Goal: Download file/media

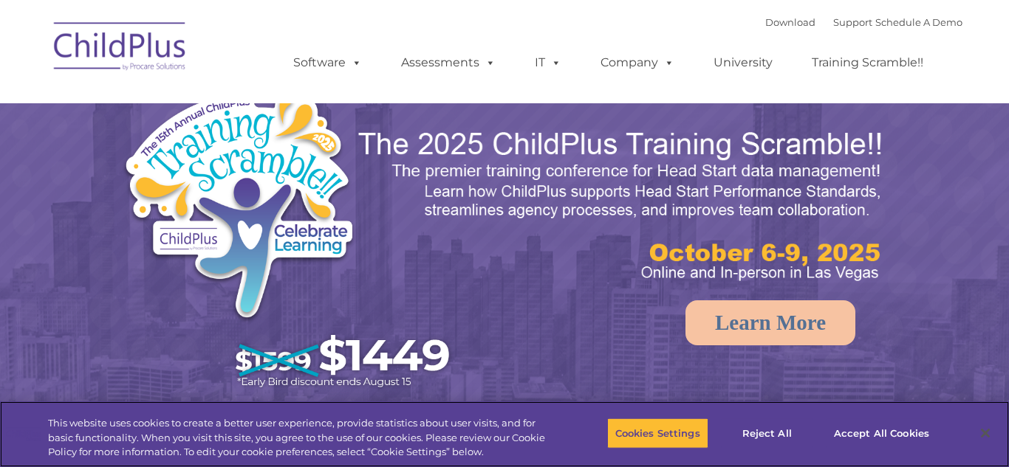
select select "MEDIUM"
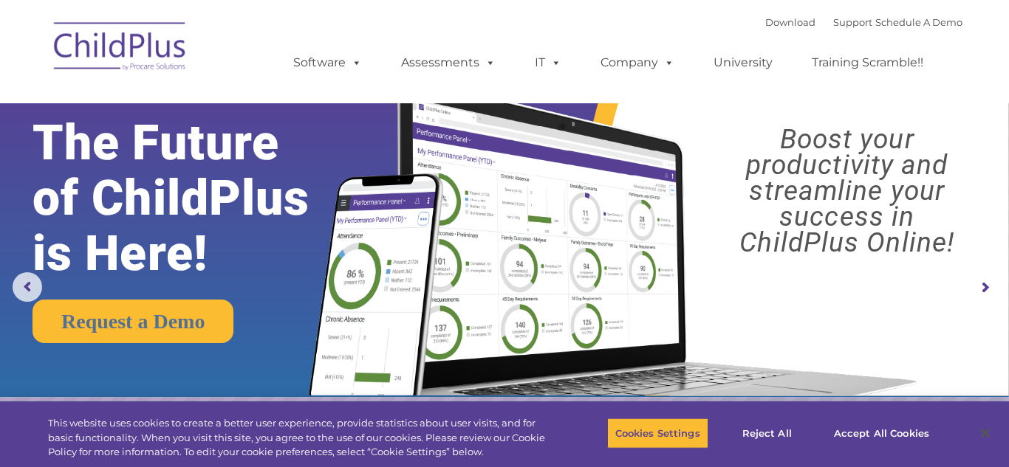
click at [981, 299] on rs-arrow at bounding box center [985, 288] width 30 height 30
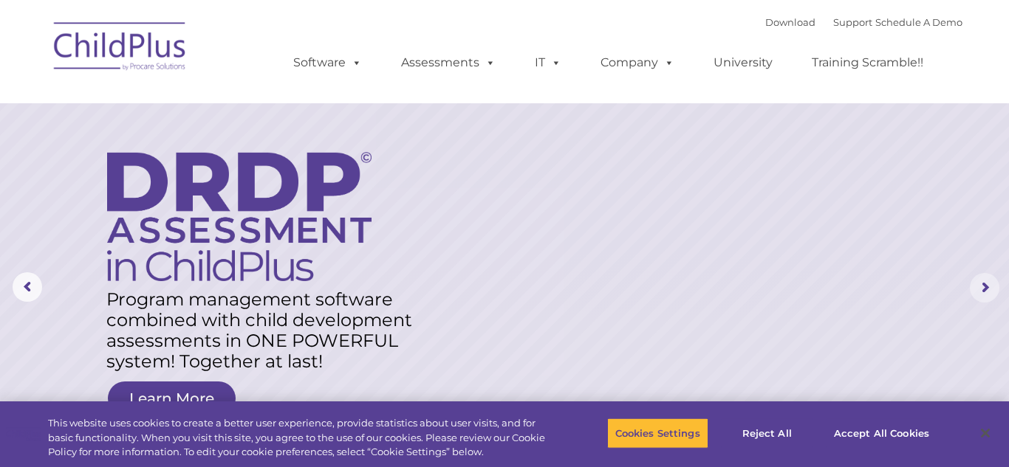
click at [989, 287] on rs-arrow at bounding box center [985, 288] width 30 height 30
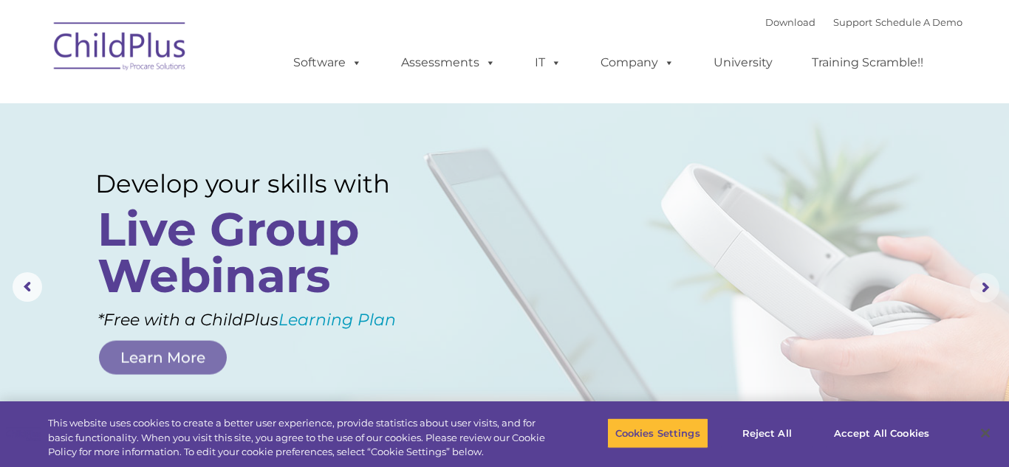
click at [983, 278] on rs-arrow at bounding box center [985, 288] width 30 height 30
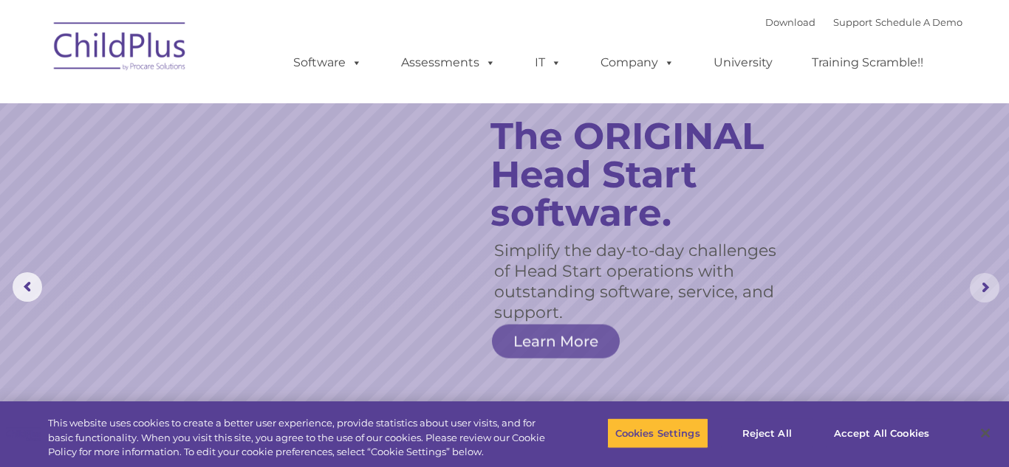
click at [990, 288] on rs-arrow at bounding box center [985, 288] width 30 height 30
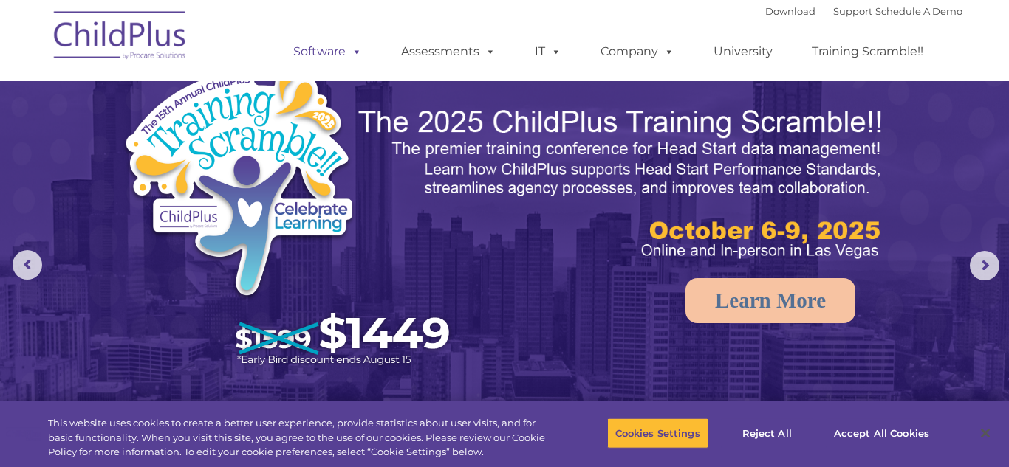
click at [347, 57] on span at bounding box center [354, 51] width 16 height 14
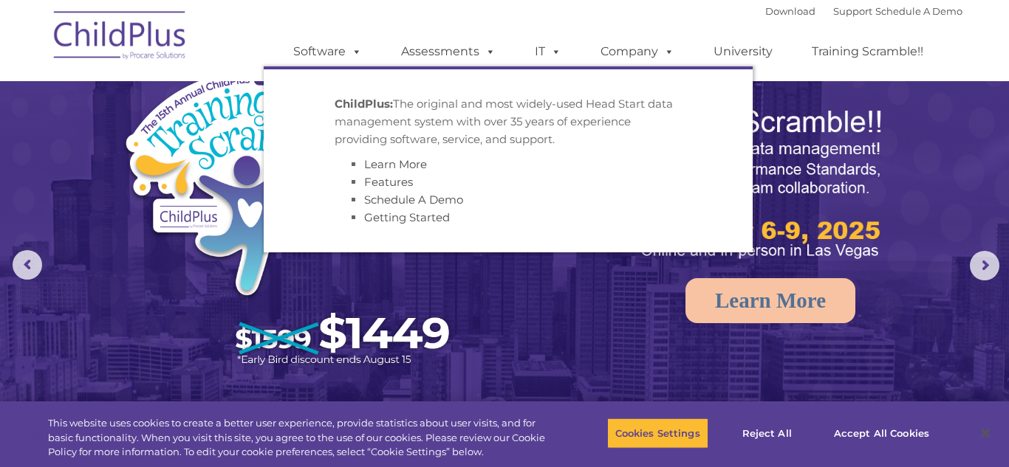
click at [617, 385] on img at bounding box center [504, 295] width 1009 height 634
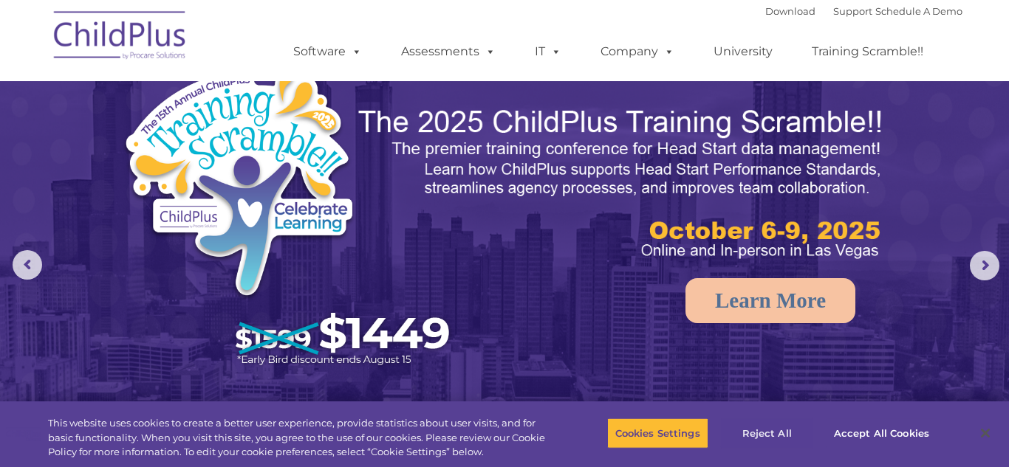
click at [778, 428] on button "Reject All" at bounding box center [767, 433] width 92 height 31
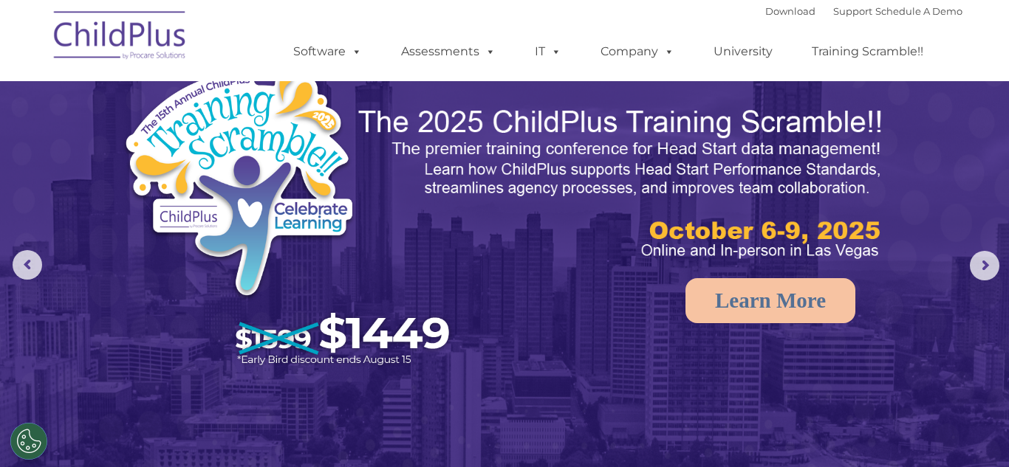
click at [972, 270] on rs-arrow at bounding box center [985, 266] width 30 height 30
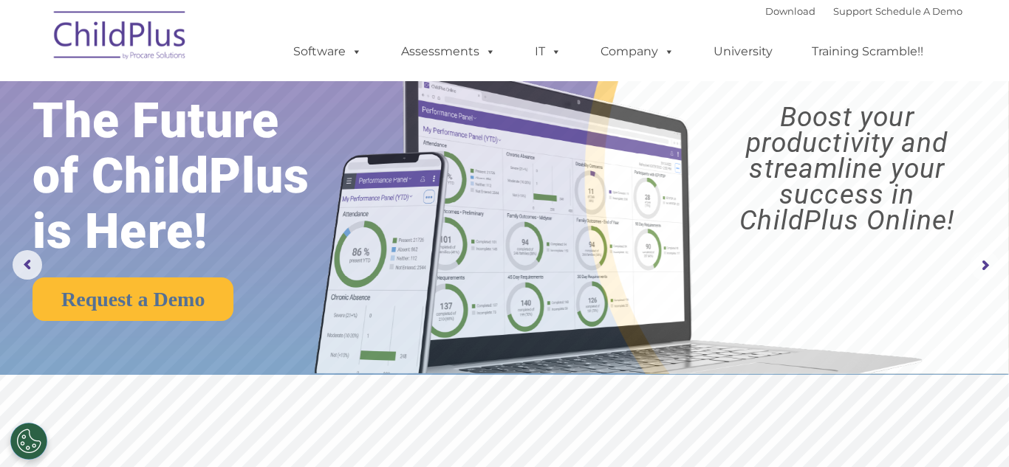
click at [989, 280] on rs-arrow at bounding box center [985, 266] width 30 height 30
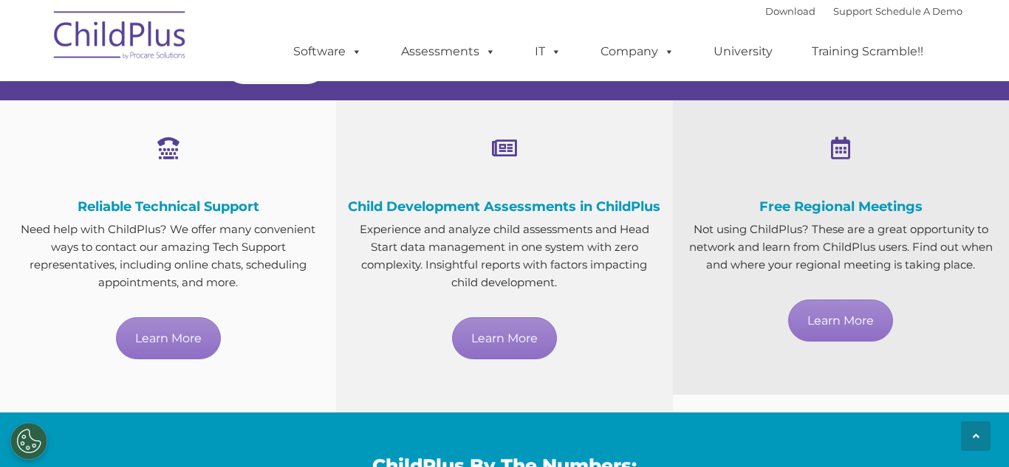
scroll to position [821, 0]
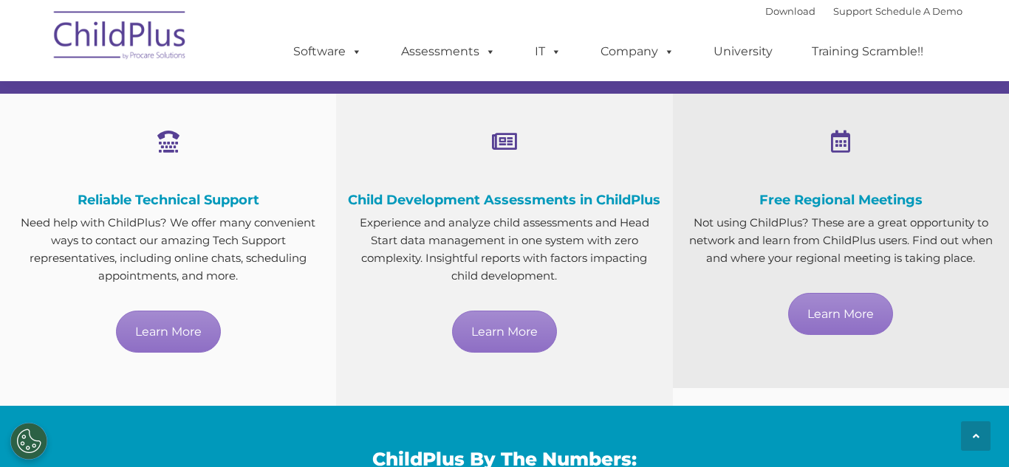
click at [544, 210] on h4 "Child Development Assessments in ChildPlus" at bounding box center [504, 200] width 314 height 21
click at [490, 165] on div "Child Development Assessments in ChildPlus Experience and analyze child assessm…" at bounding box center [504, 236] width 314 height 233
click at [492, 141] on span at bounding box center [504, 142] width 25 height 22
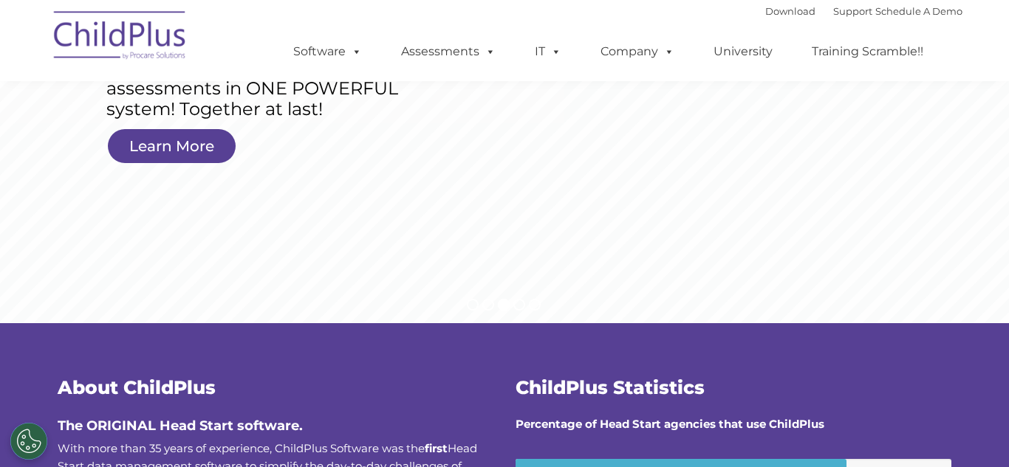
scroll to position [0, 0]
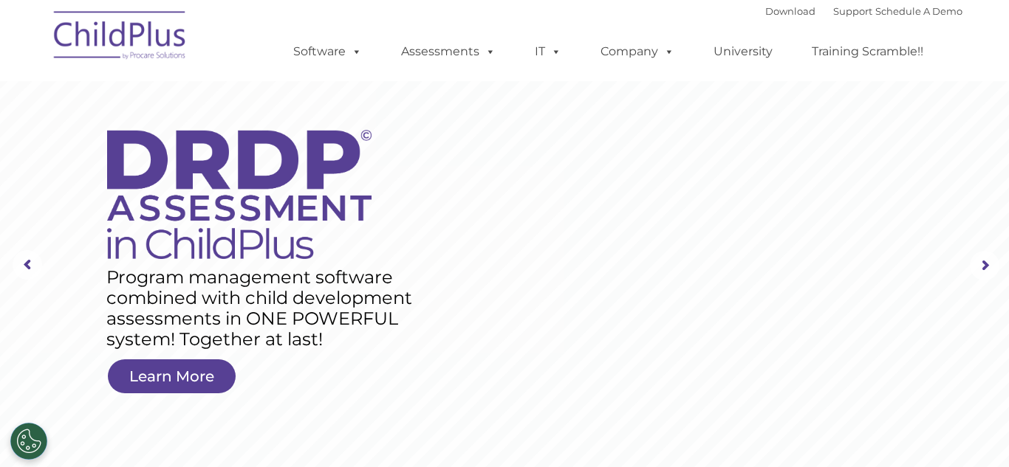
click at [134, 29] on img at bounding box center [121, 38] width 148 height 74
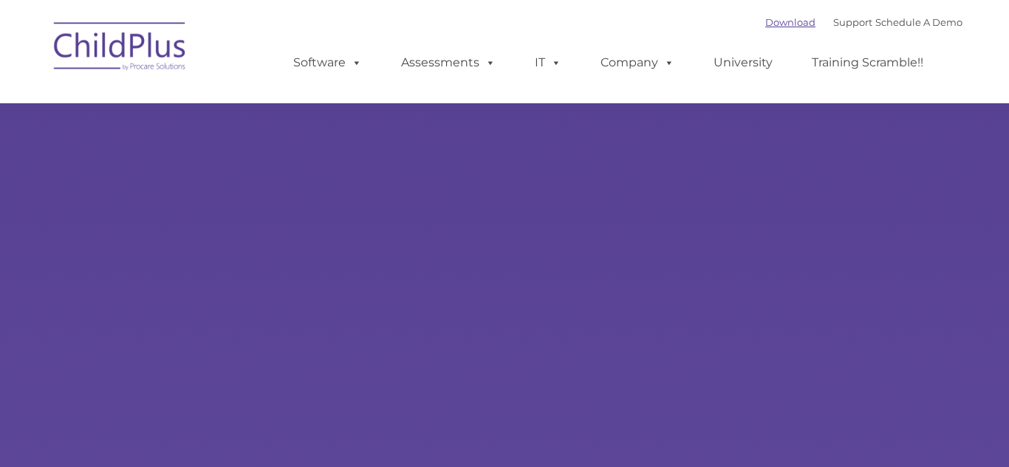
click at [769, 18] on link "Download" at bounding box center [790, 22] width 50 height 12
type input ""
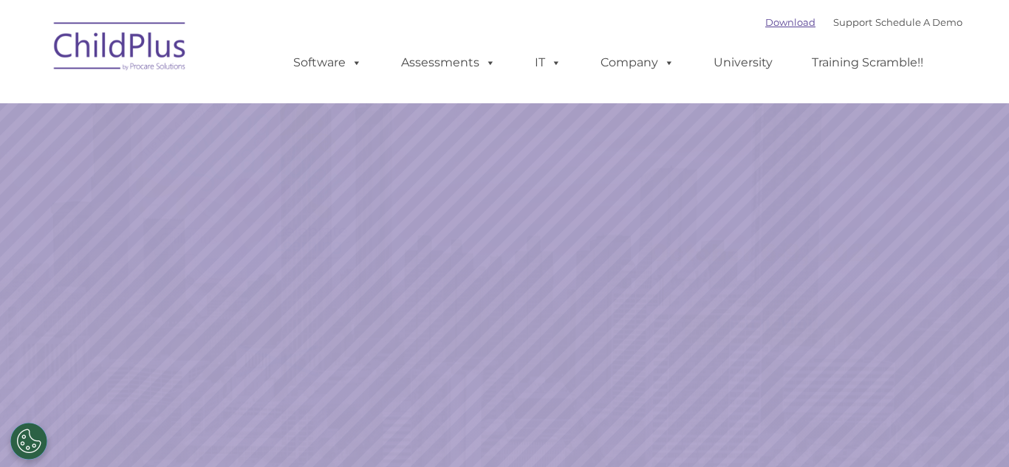
select select "MEDIUM"
